Goal: Task Accomplishment & Management: Complete application form

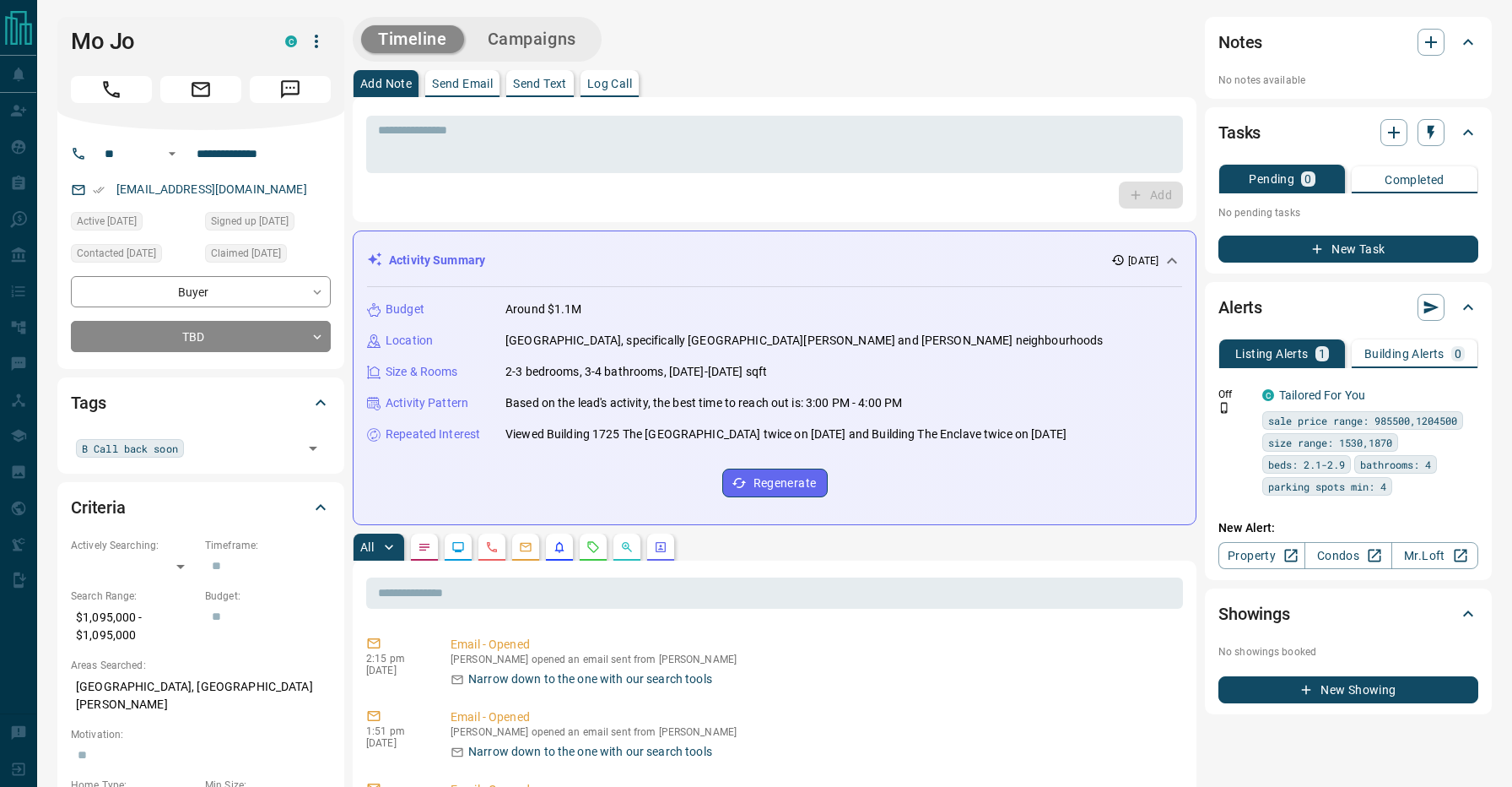
click at [738, 44] on div "Timeline Campaigns" at bounding box center [774, 39] width 844 height 45
click at [202, 455] on div "B Call back soon ​" at bounding box center [200, 447] width 260 height 28
type input "***"
click at [159, 484] on span "Has an Agent" at bounding box center [126, 484] width 72 height 17
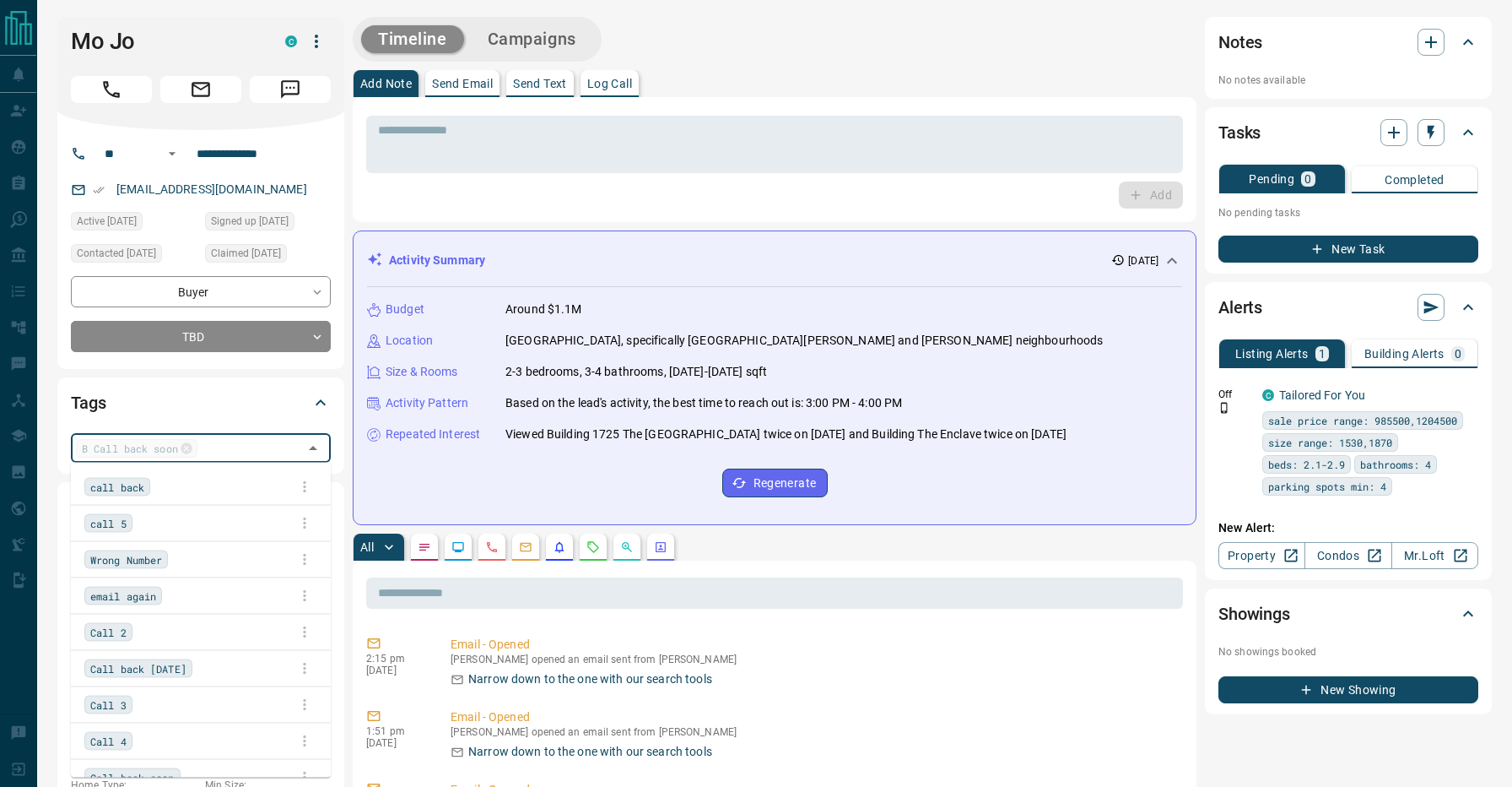
scroll to position [127, 0]
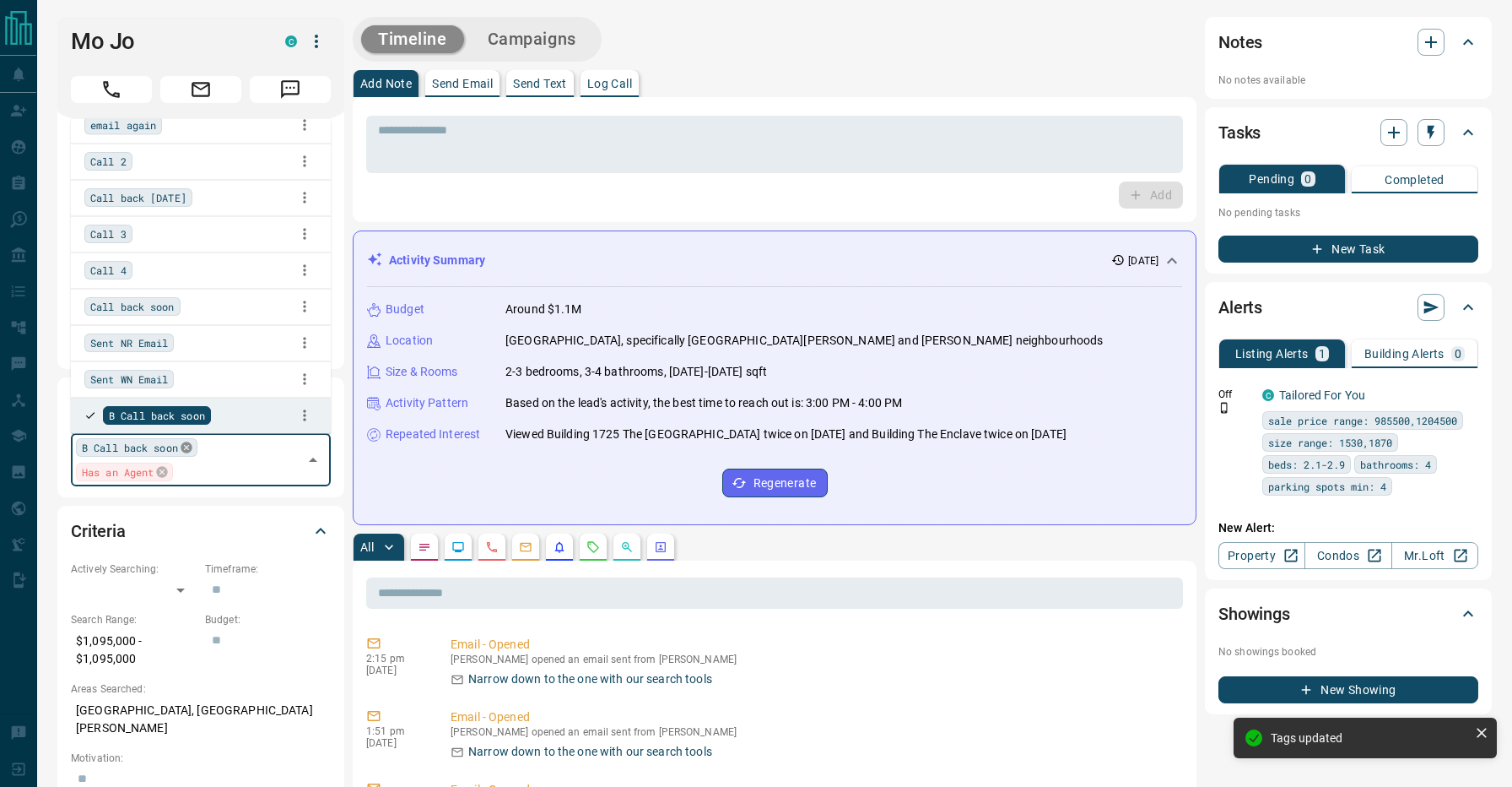
click at [188, 444] on icon at bounding box center [186, 448] width 11 height 11
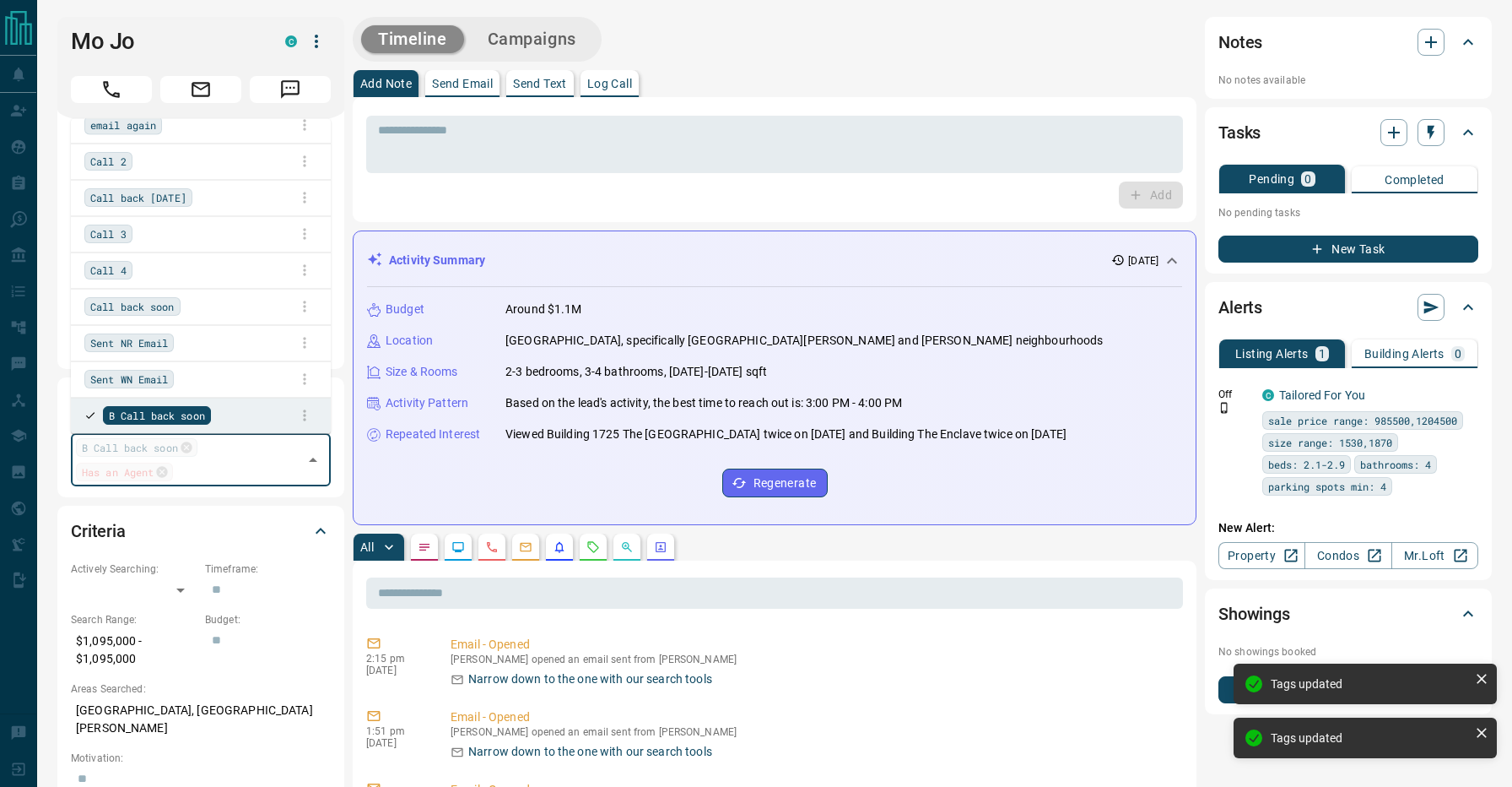
click at [761, 55] on div "Timeline Campaigns" at bounding box center [774, 39] width 844 height 45
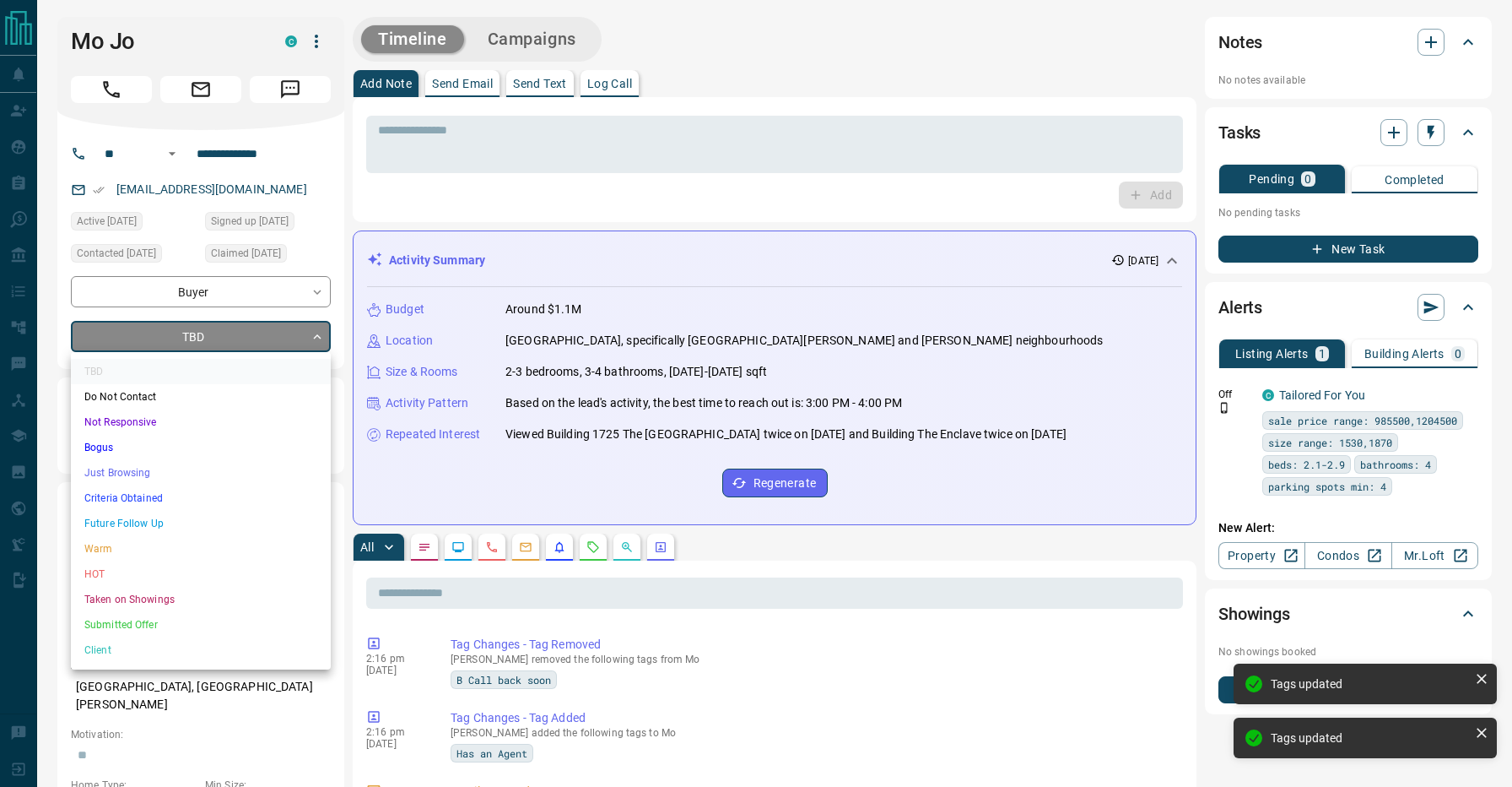
click at [148, 484] on li "Just Browsing" at bounding box center [200, 473] width 260 height 26
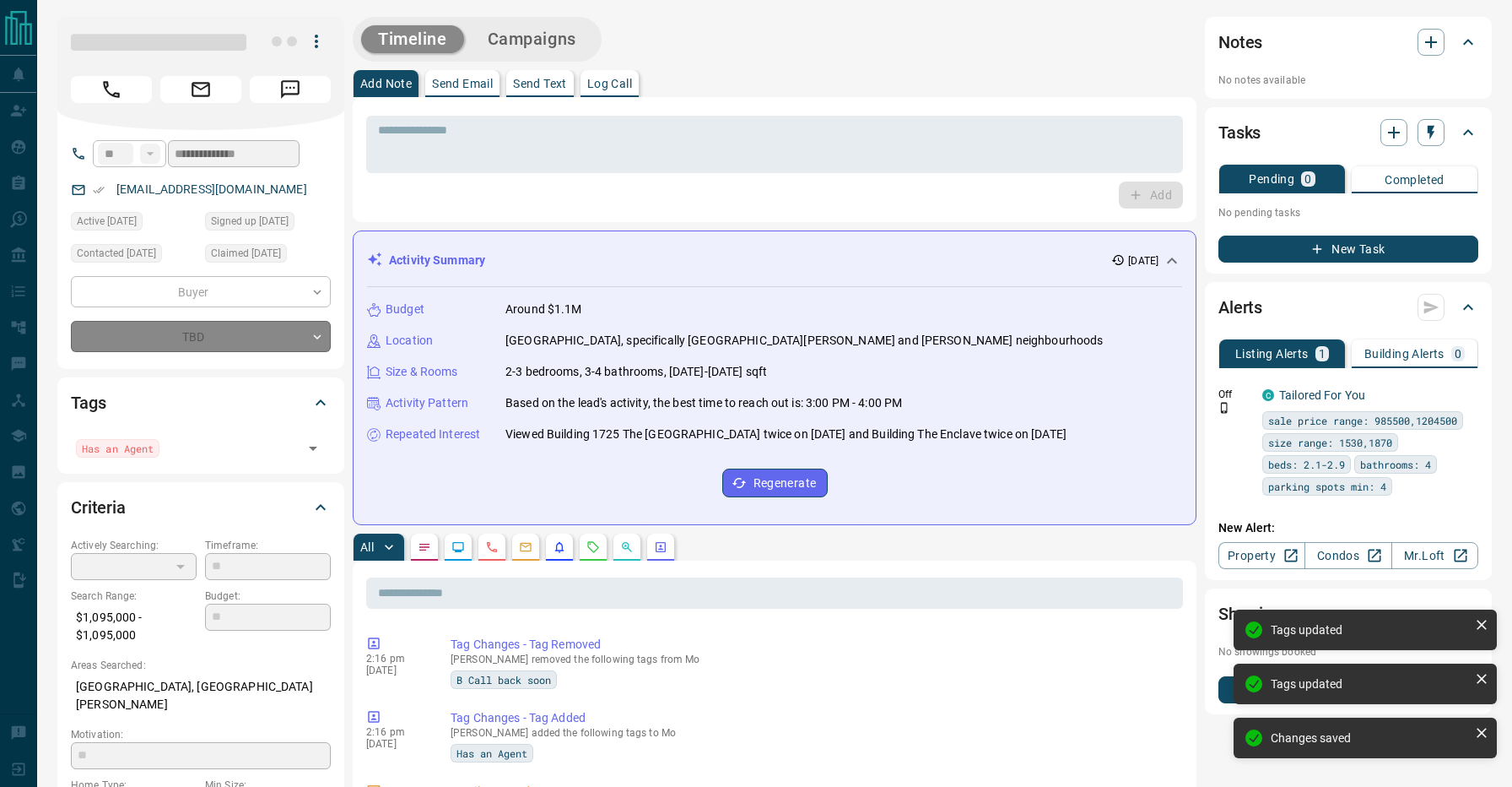
type input "*"
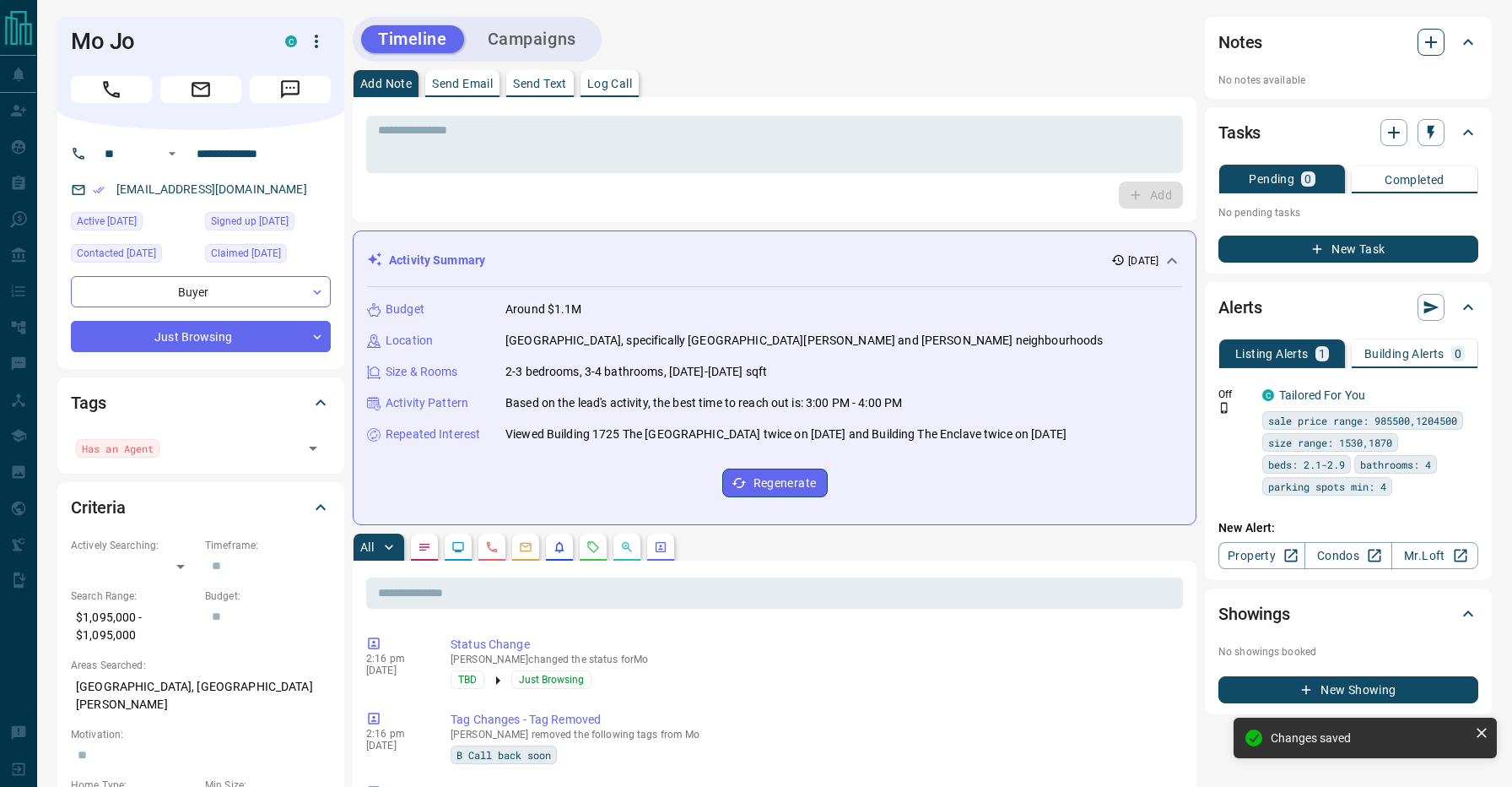
click at [1432, 51] on icon "button" at bounding box center [1431, 42] width 20 height 20
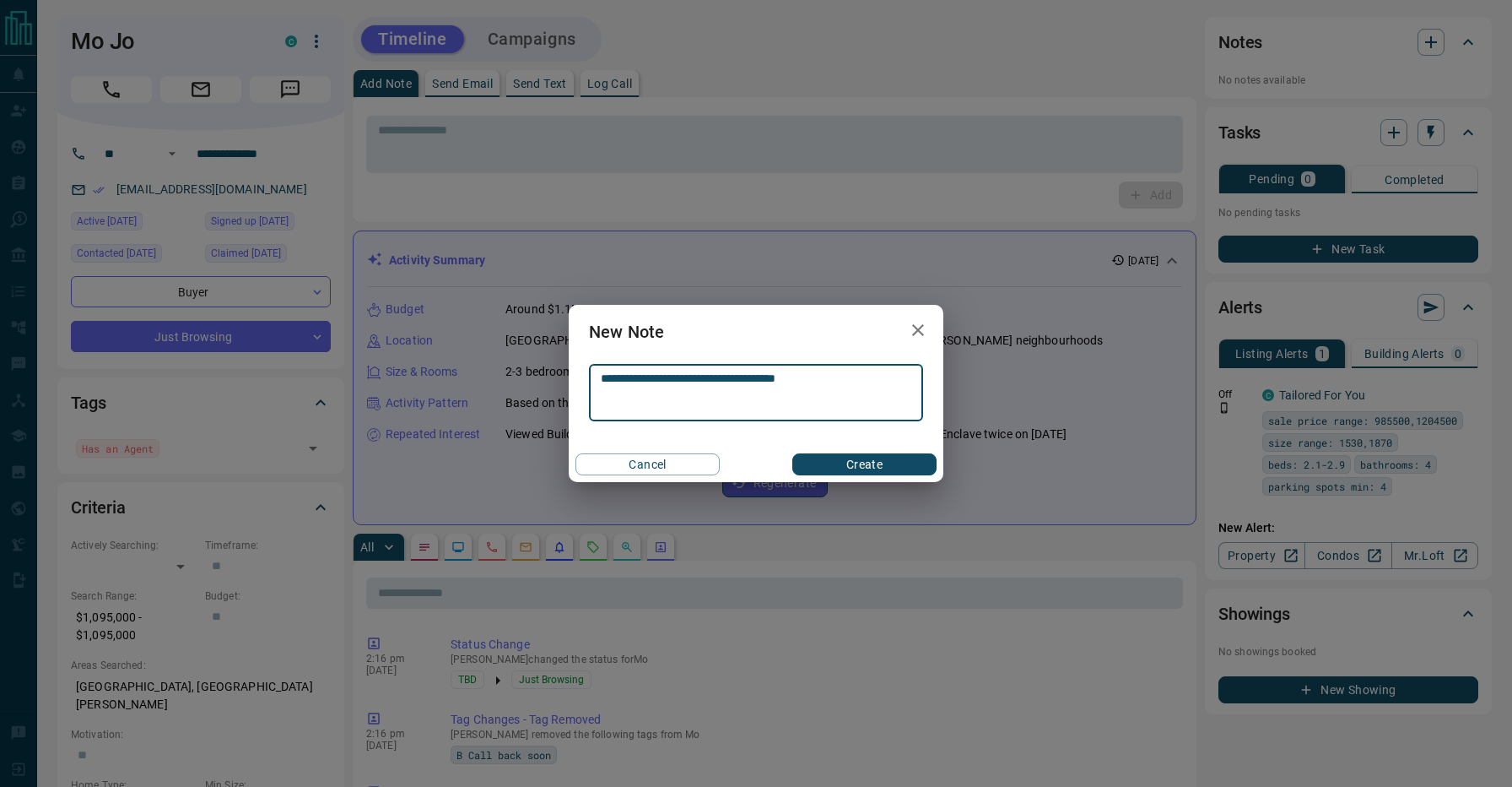
type textarea "**********"
click at [863, 469] on button "Create" at bounding box center [864, 465] width 144 height 22
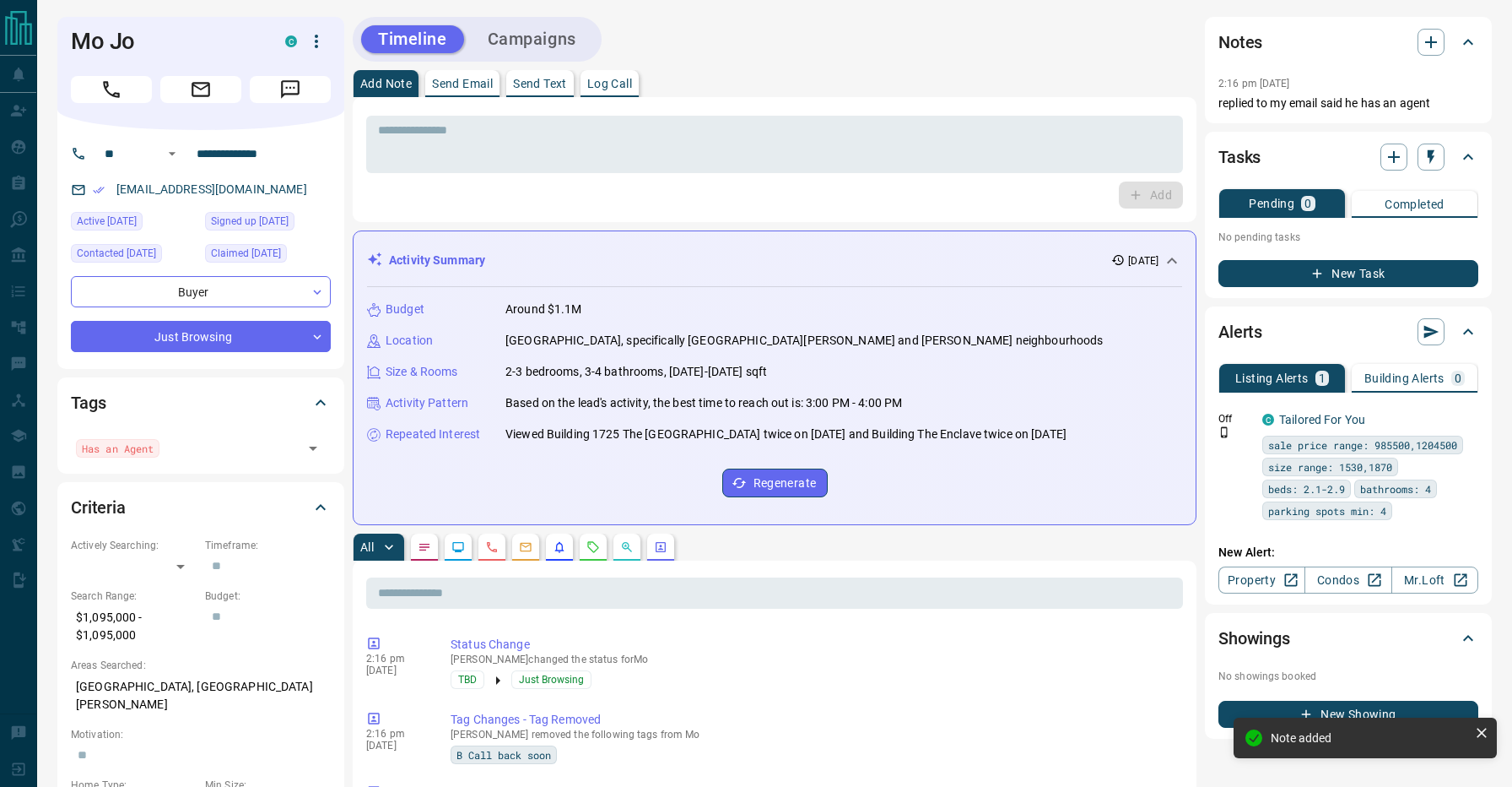
click at [871, 44] on div "Timeline Campaigns" at bounding box center [774, 39] width 844 height 45
